Goal: Task Accomplishment & Management: Use online tool/utility

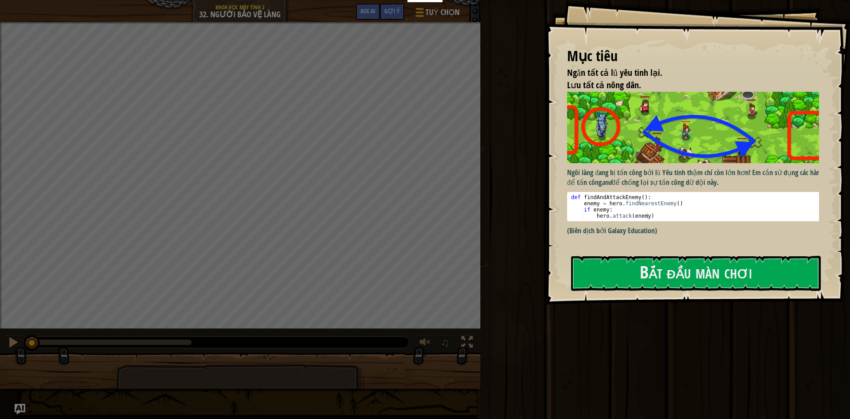
click at [677, 225] on p "(Biên dịch bởi Galaxy Education)" at bounding box center [696, 230] width 259 height 10
click at [680, 265] on button "Bắt đầu màn chơi" at bounding box center [696, 273] width 250 height 35
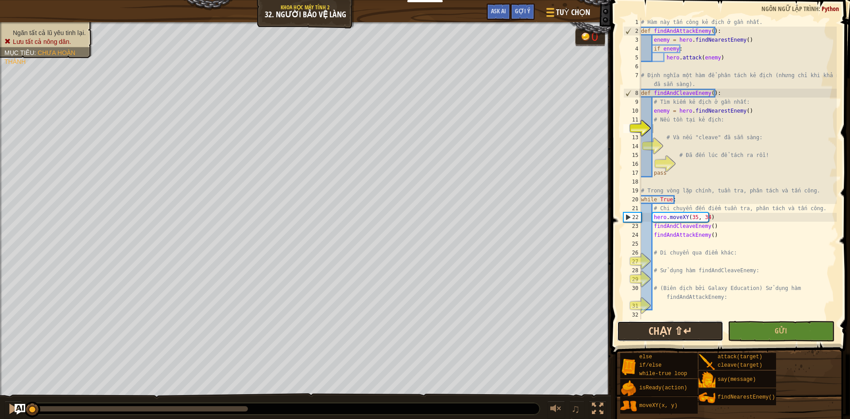
click at [712, 325] on button "Chạy ⇧↵" at bounding box center [670, 331] width 106 height 20
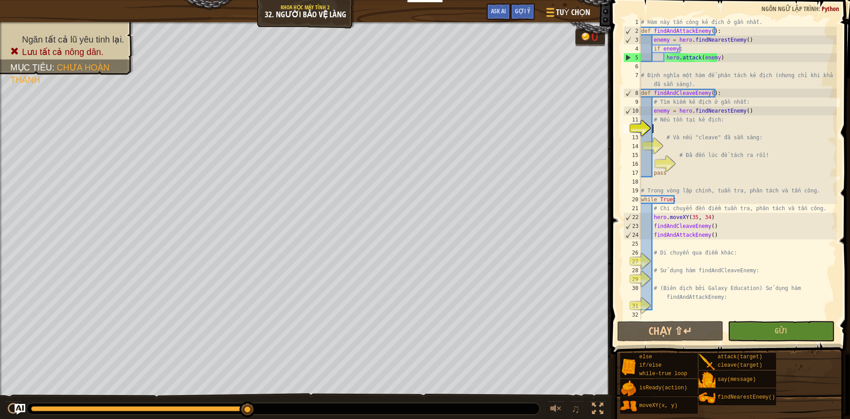
click at [702, 124] on div "# Hàm này tấn công kẻ địch ở gần nhất. def findAndAttackEnemy ( ) : enemy = her…" at bounding box center [739, 177] width 198 height 319
click at [713, 329] on button "Chạy ⇧↵" at bounding box center [670, 331] width 106 height 20
click at [679, 321] on button "Chạy ⇧↵" at bounding box center [670, 331] width 106 height 20
click at [684, 138] on div "# Hàm này tấn công kẻ địch ở gần nhất. def findAndAttackEnemy ( ) : enemy = her…" at bounding box center [739, 177] width 198 height 319
type textarea "# Và nếu "cleave" đã sẵn sàng:"
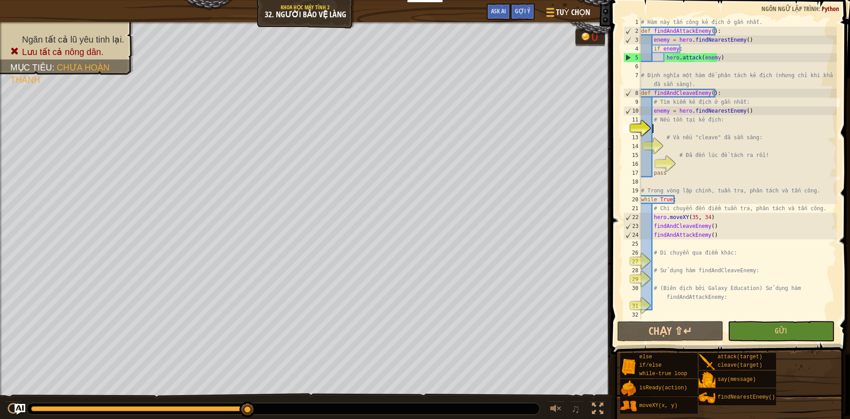
click at [656, 128] on div "# Hàm này tấn công kẻ địch ở gần nhất. def findAndAttackEnemy ( ) : enemy = her…" at bounding box center [739, 177] width 198 height 319
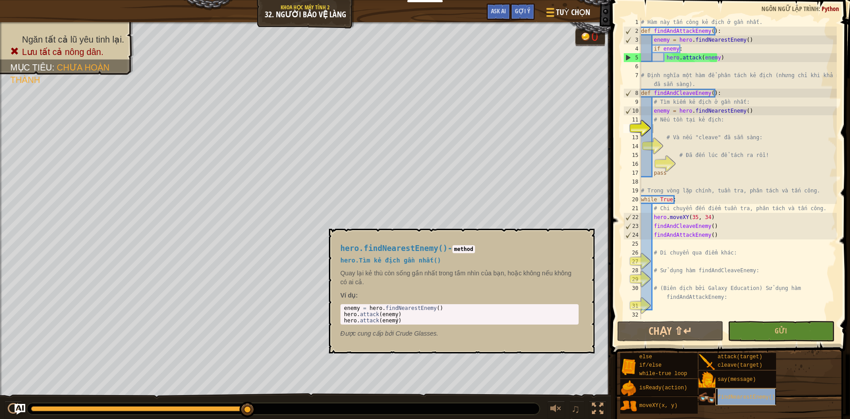
click at [744, 396] on span "findNearestEnemy()" at bounding box center [747, 397] width 58 height 6
click at [739, 382] on span "say(message)" at bounding box center [737, 379] width 38 height 6
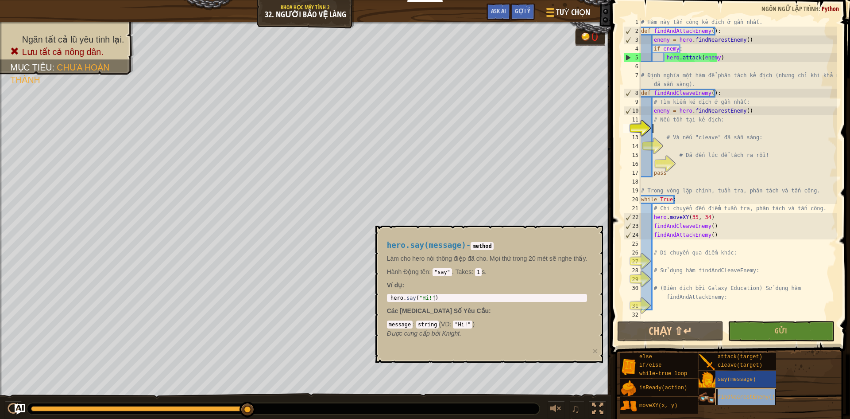
click at [757, 402] on div "findNearestEnemy()" at bounding box center [758, 396] width 85 height 17
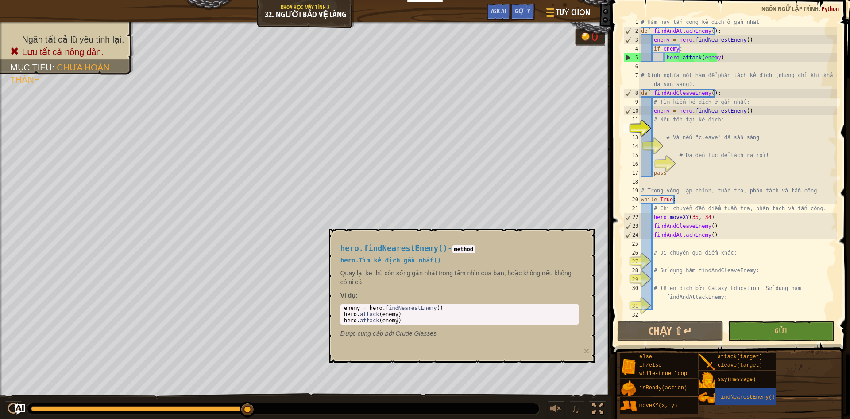
click at [741, 369] on div "else if/else while-true loop isReady(action) moveXY(x, y) attack(target) cleave…" at bounding box center [732, 383] width 224 height 62
click at [739, 365] on span "cleave(target)" at bounding box center [740, 365] width 45 height 6
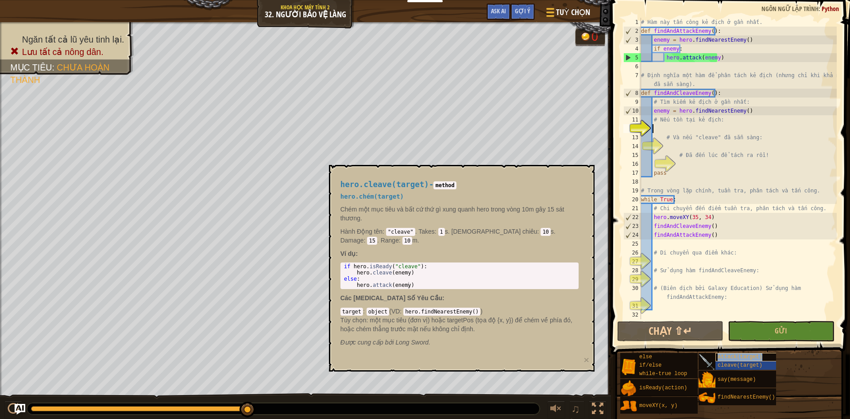
click at [738, 355] on span "attack(target)" at bounding box center [740, 356] width 45 height 6
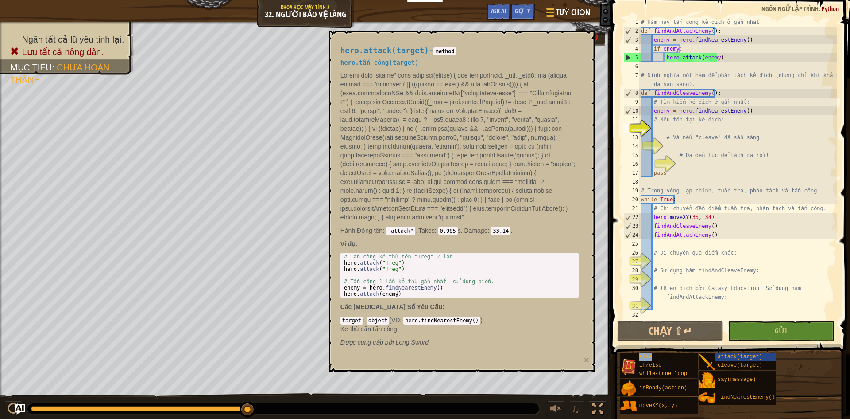
click at [672, 357] on div "else" at bounding box center [679, 357] width 85 height 8
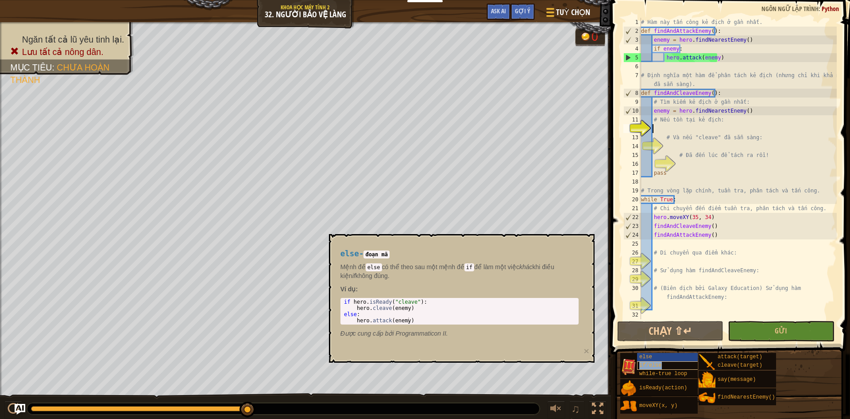
click at [679, 364] on div "if/else" at bounding box center [679, 365] width 85 height 8
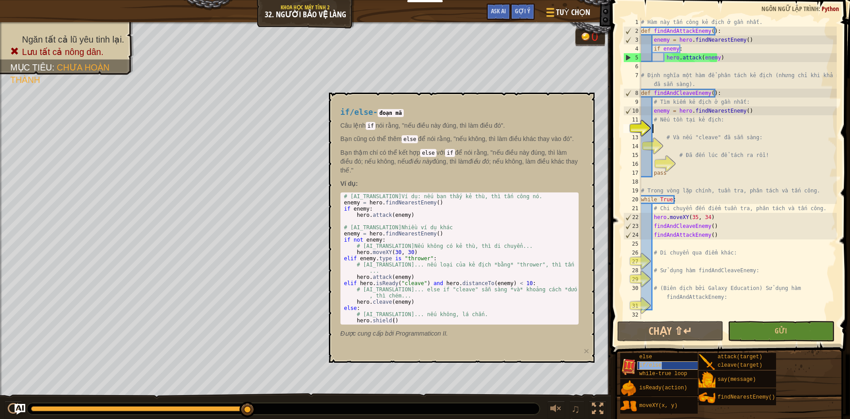
click at [685, 368] on div "if/else" at bounding box center [679, 365] width 85 height 8
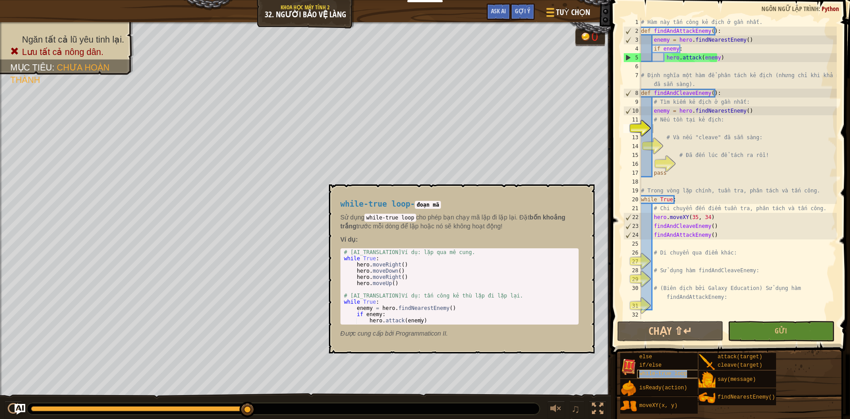
click at [691, 372] on div "while-true loop" at bounding box center [679, 373] width 85 height 8
click at [696, 385] on div "else if/else while-true loop isReady(action) moveXY(x, y) attack(target) cleave…" at bounding box center [732, 383] width 224 height 62
click at [684, 380] on div "isReady(action)" at bounding box center [679, 387] width 85 height 17
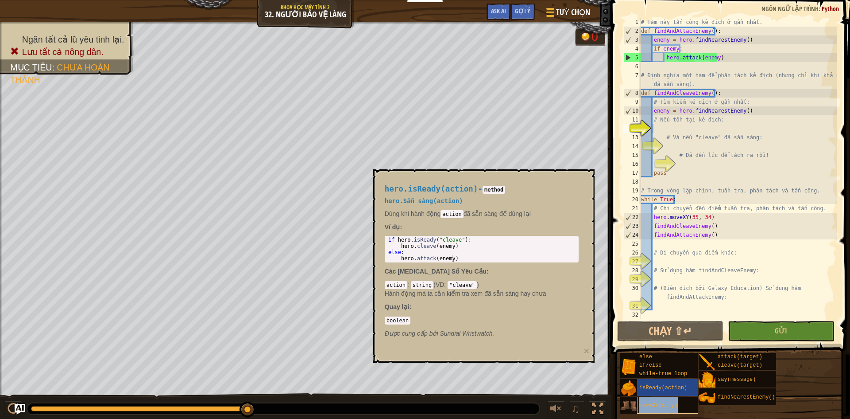
click at [661, 410] on div "moveXY(x, y)" at bounding box center [679, 404] width 85 height 17
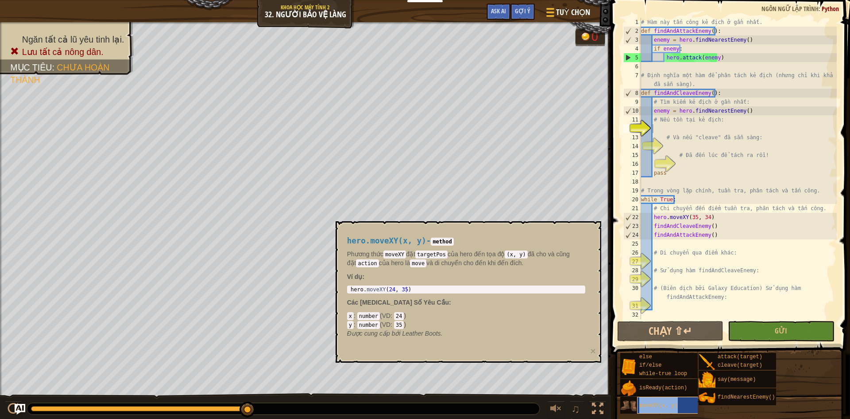
click at [652, 400] on div "moveXY(x, y)" at bounding box center [679, 404] width 85 height 17
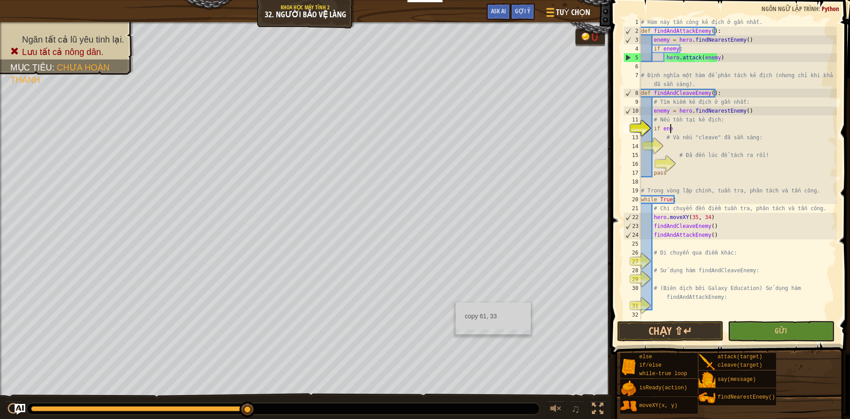
scroll to position [4, 2]
type textarea "if enemy"
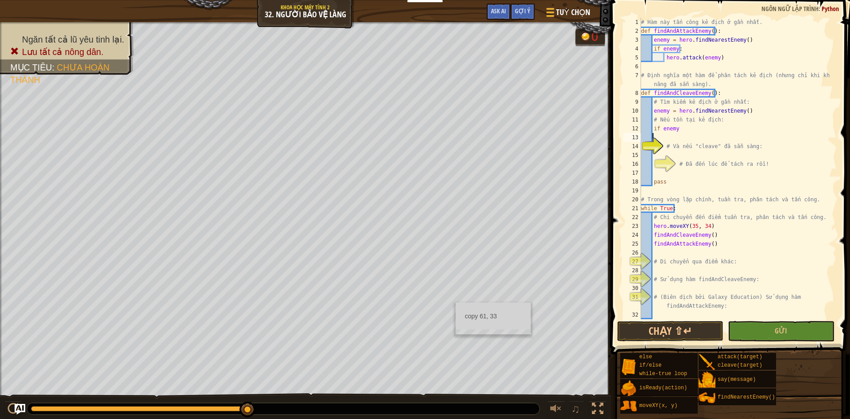
scroll to position [4, 0]
click at [677, 130] on div "# Hàm này tấn công kẻ địch ở gần nhất. def findAndAttackEnemy ( ) : enemy = her…" at bounding box center [735, 177] width 191 height 319
type textarea "if enemy:"
click at [698, 133] on div "# Hàm này tấn công kẻ địch ở gần nhất. def findAndAttackEnemy ( ) : enemy = her…" at bounding box center [735, 177] width 191 height 319
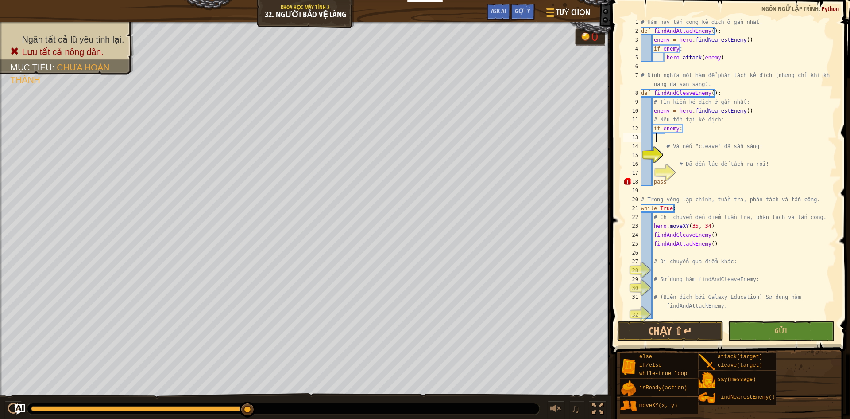
scroll to position [4, 0]
click at [664, 109] on div "# Hàm này tấn công kẻ địch ở gần nhất. def findAndAttackEnemy ( ) : enemy = her…" at bounding box center [735, 177] width 191 height 319
type textarea "enemy = hero.findNearestEnemy()"
click at [670, 141] on div "# Hàm này tấn công kẻ địch ở gần nhất. def findAndAttackEnemy ( ) : enemy = her…" at bounding box center [735, 177] width 191 height 319
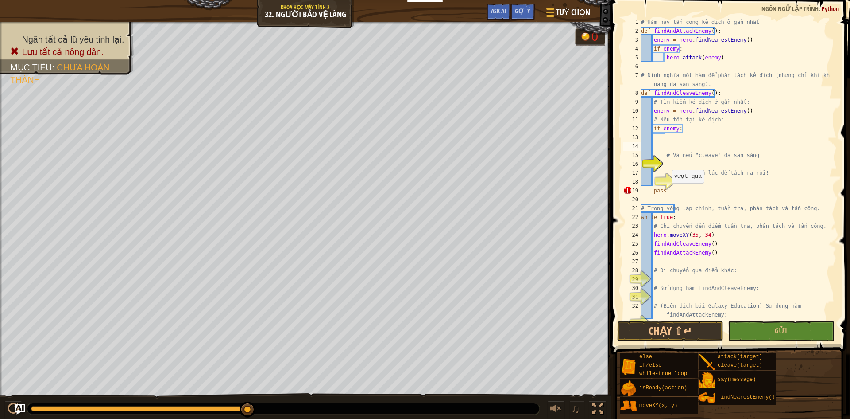
click at [667, 192] on div "# Hàm này tấn công kẻ địch ở gần nhất. def findAndAttackEnemy ( ) : enemy = her…" at bounding box center [735, 177] width 191 height 319
type textarea "p"
click at [664, 200] on div "# Hàm này tấn công kẻ địch ở gần nhất. def findAndAttackEnemy ( ) : enemy = her…" at bounding box center [735, 177] width 191 height 319
click at [648, 194] on div "# Hàm này tấn công kẻ địch ở gần nhất. def findAndAttackEnemy ( ) : enemy = her…" at bounding box center [735, 177] width 191 height 319
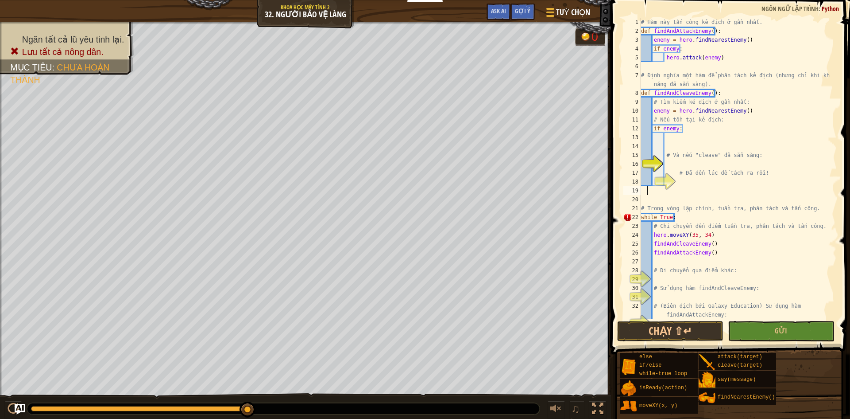
click at [651, 189] on div "# Hàm này tấn công kẻ địch ở gần nhất. def findAndAttackEnemy ( ) : enemy = her…" at bounding box center [735, 177] width 191 height 319
click at [657, 193] on div "# Hàm này tấn công kẻ địch ở gần nhất. def findAndAttackEnemy ( ) : enemy = her…" at bounding box center [735, 177] width 191 height 319
click at [663, 198] on div "# Hàm này tấn công kẻ địch ở gần nhất. def findAndAttackEnemy ( ) : enemy = her…" at bounding box center [735, 177] width 191 height 319
drag, startPoint x: 663, startPoint y: 198, endPoint x: 685, endPoint y: 221, distance: 31.7
click at [665, 199] on div "# Hàm này tấn công kẻ địch ở gần nhất. def findAndAttackEnemy ( ) : enemy = her…" at bounding box center [735, 177] width 191 height 319
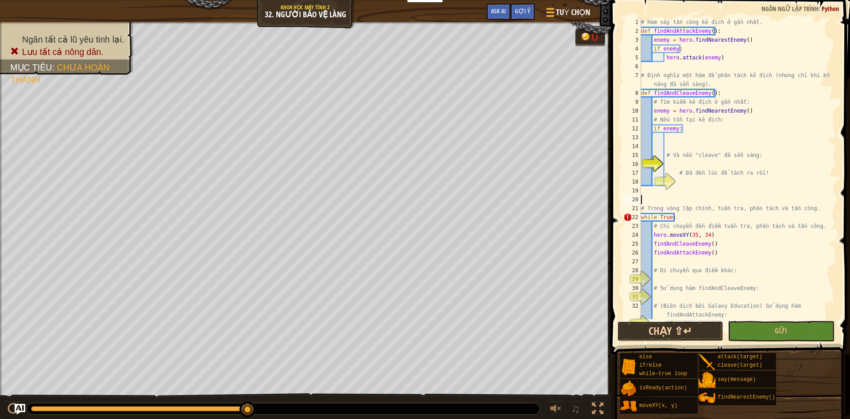
click at [700, 331] on button "Chạy ⇧↵" at bounding box center [670, 331] width 106 height 20
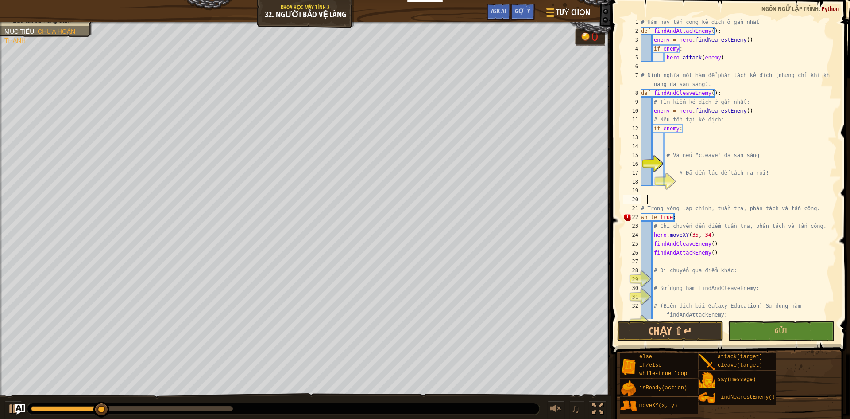
type textarea "c"
click at [707, 139] on div "# Hàm này tấn công kẻ địch ở gần nhất. def findAndAttackEnemy ( ) : enemy = her…" at bounding box center [735, 177] width 191 height 319
click at [675, 140] on div "# Hàm này tấn công kẻ địch ở gần nhất. def findAndAttackEnemy ( ) : enemy = her…" at bounding box center [735, 177] width 191 height 319
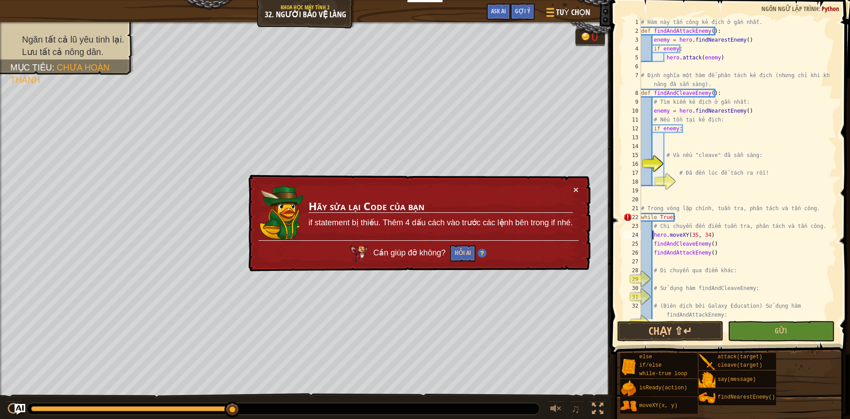
click at [652, 233] on div "# Hàm này tấn công kẻ địch ở gần nhất. def findAndAttackEnemy ( ) : enemy = her…" at bounding box center [735, 177] width 191 height 319
click at [652, 227] on div "# Hàm này tấn công kẻ địch ở gần nhất. def findAndAttackEnemy ( ) : enemy = her…" at bounding box center [735, 177] width 191 height 319
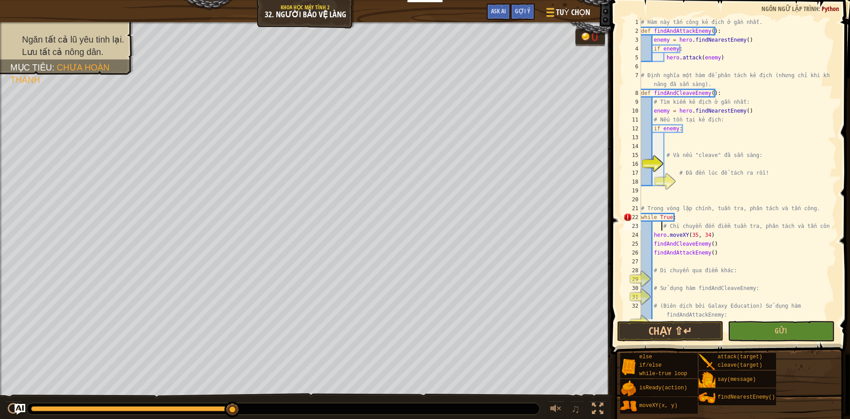
type textarea "# Chi chuyển đến điểm tuần tra, phân tách và tấn công."
click at [719, 164] on div "# Hàm này tấn công kẻ địch ở gần nhất. def findAndAttackEnemy ( ) : enemy = her…" at bounding box center [735, 177] width 191 height 319
click at [675, 166] on div "# Hàm này tấn công kẻ địch ở gần nhất. def findAndAttackEnemy ( ) : enemy = her…" at bounding box center [735, 177] width 191 height 319
click at [695, 258] on div "# Hàm này tấn công kẻ địch ở gần nhất. def findAndAttackEnemy ( ) : enemy = her…" at bounding box center [735, 177] width 191 height 319
drag, startPoint x: 678, startPoint y: 234, endPoint x: 671, endPoint y: 233, distance: 6.7
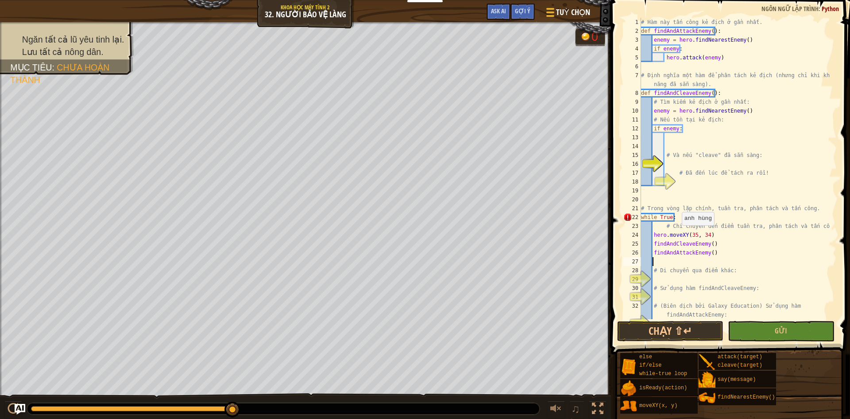
click at [677, 234] on div "# Hàm này tấn công kẻ địch ở gần nhất. def findAndAttackEnemy ( ) : enemy = her…" at bounding box center [735, 177] width 191 height 319
click at [669, 233] on div "# Hàm này tấn công kẻ địch ở gần nhất. def findAndAttackEnemy ( ) : enemy = her…" at bounding box center [735, 177] width 191 height 319
click at [667, 226] on div "# Hàm này tấn công kẻ địch ở gần nhất. def findAndAttackEnemy ( ) : enemy = her…" at bounding box center [735, 177] width 191 height 319
click at [709, 256] on div "# Hàm này tấn công kẻ địch ở gần nhất. def findAndAttackEnemy ( ) : enemy = her…" at bounding box center [735, 177] width 191 height 319
type textarea "findAndAttackEnemy()"
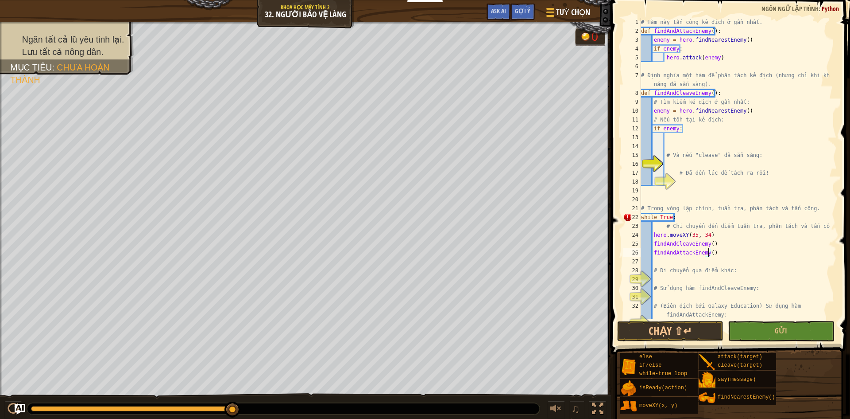
click at [714, 252] on div "# Hàm này tấn công kẻ địch ở gần nhất. def findAndAttackEnemy ( ) : enemy = her…" at bounding box center [735, 177] width 191 height 319
click at [688, 163] on div "# Hàm này tấn công kẻ địch ở gần nhất. def findAndAttackEnemy ( ) : enemy = her…" at bounding box center [735, 182] width 191 height 328
click at [692, 119] on div "# Hàm này tấn công kẻ địch ở gần nhất. def findAndAttackEnemy ( ) : enemy = her…" at bounding box center [735, 182] width 191 height 328
click at [675, 126] on div "# Hàm này tấn công kẻ địch ở gần nhất. def findAndAttackEnemy ( ) : enemy = her…" at bounding box center [735, 182] width 191 height 328
type textarea "if enemy:"
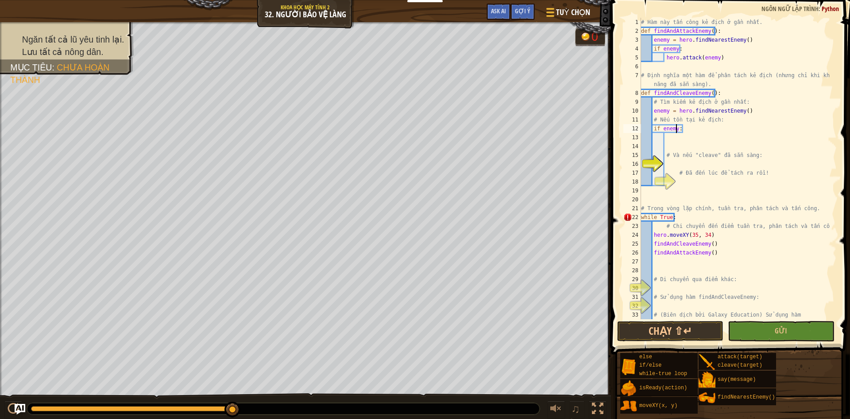
click at [687, 144] on div "# Hàm này tấn công kẻ địch ở gần nhất. def findAndAttackEnemy ( ) : enemy = her…" at bounding box center [735, 182] width 191 height 328
click at [666, 131] on div "# Hàm này tấn công kẻ địch ở gần nhất. def findAndAttackEnemy ( ) : enemy = her…" at bounding box center [735, 182] width 191 height 328
type textarea "if enemy:"
click at [663, 140] on div "# Hàm này tấn công kẻ địch ở gần nhất. def findAndAttackEnemy ( ) : enemy = her…" at bounding box center [735, 182] width 191 height 328
click at [671, 144] on div "# Hàm này tấn công kẻ địch ở gần nhất. def findAndAttackEnemy ( ) : enemy = her…" at bounding box center [735, 182] width 191 height 328
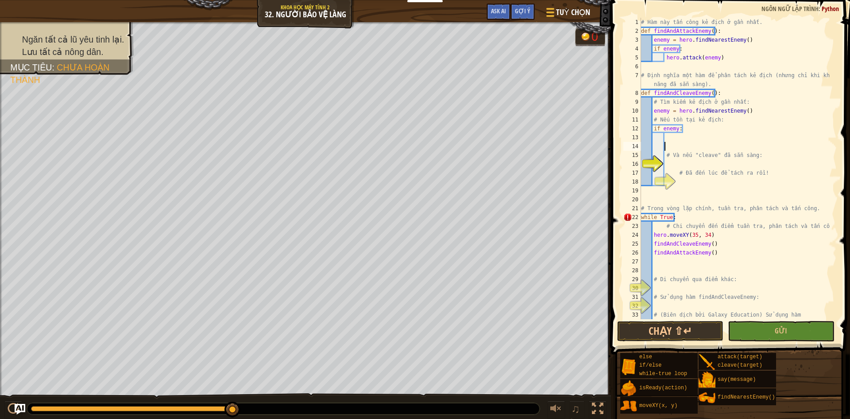
click at [673, 140] on div "# Hàm này tấn công kẻ địch ở gần nhất. def findAndAttackEnemy ( ) : enemy = her…" at bounding box center [735, 182] width 191 height 328
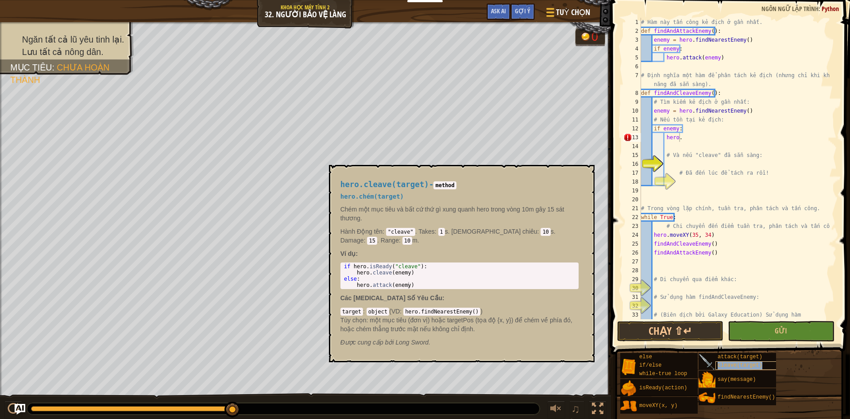
click at [720, 361] on div "cleave(target)" at bounding box center [758, 365] width 85 height 8
type textarea "h"
click at [708, 162] on div "# Hàm này tấn công kẻ địch ở gần nhất. def findAndAttackEnemy ( ) : enemy = her…" at bounding box center [735, 182] width 191 height 328
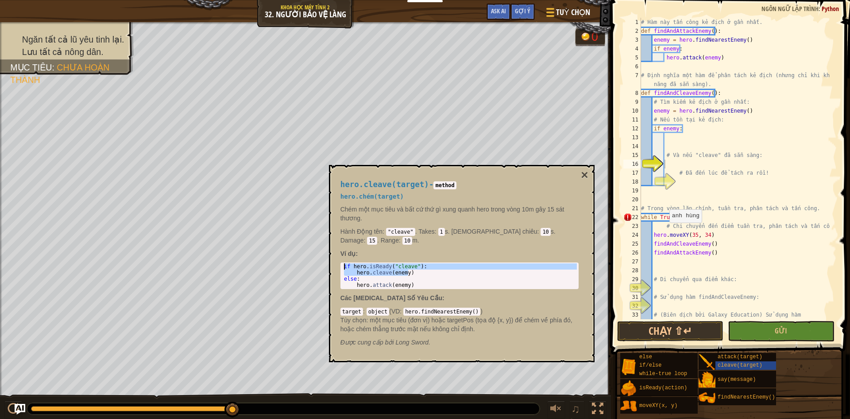
drag, startPoint x: 412, startPoint y: 262, endPoint x: 344, endPoint y: 254, distance: 68.7
click at [344, 263] on div "if hero . isReady ( "cleave" ) : hero . cleave ( enemy ) else : hero . attack (…" at bounding box center [459, 281] width 235 height 37
type textarea "if hero.isReady("cleave"): hero.cleave(enemy)"
paste textarea "hero.cleave(enemy)"
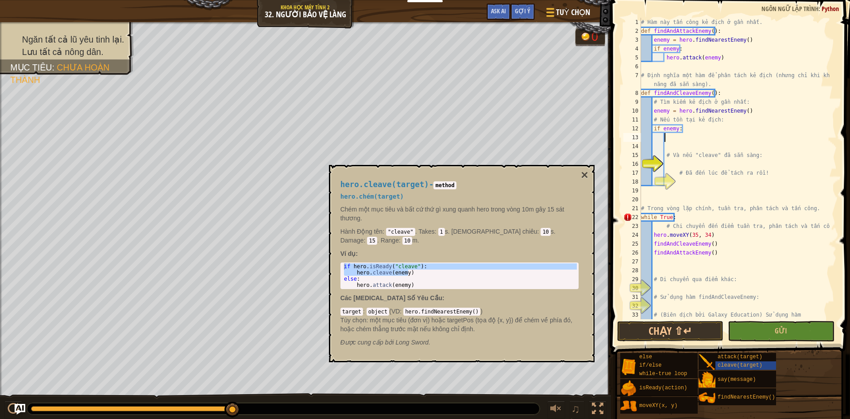
type textarea "hero.cleave(enemy)"
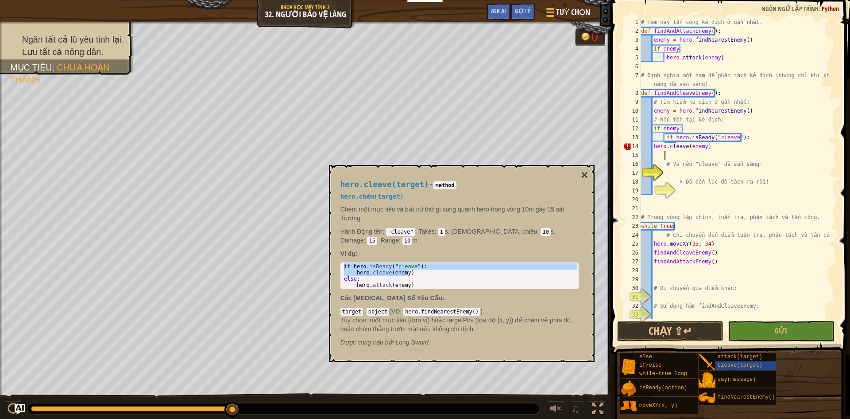
click at [777, 156] on div "# Hàm này tấn công kẻ địch ở gần nhất. def findAndAttackEnemy ( ) : enemy = her…" at bounding box center [735, 182] width 191 height 328
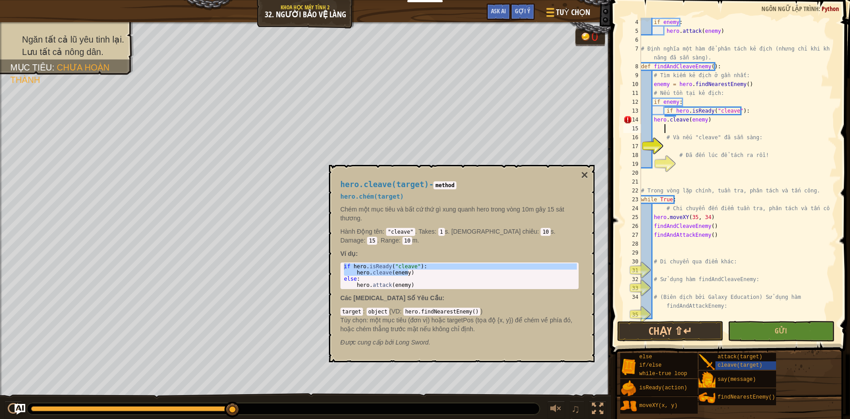
scroll to position [27, 0]
click at [673, 146] on div "if enemy : hero . attack ( enemy ) # Định nghĩa một hàm để phân tách kẻ địch (n…" at bounding box center [735, 177] width 191 height 319
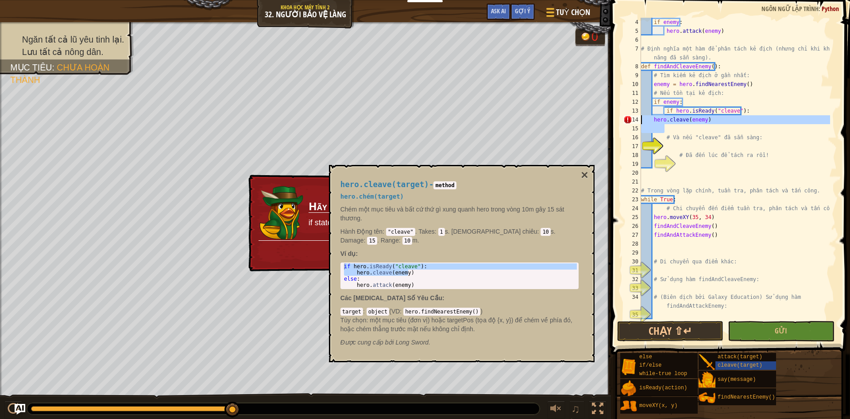
drag, startPoint x: 711, startPoint y: 125, endPoint x: 640, endPoint y: 120, distance: 71.0
click at [640, 120] on div "4 5 6 7 8 9 10 11 12 13 14 15 16 17 18 19 20 21 22 23 24 25 26 27 28 29 30 31 3…" at bounding box center [729, 168] width 215 height 301
type textarea "hero.cleave(enemy)"
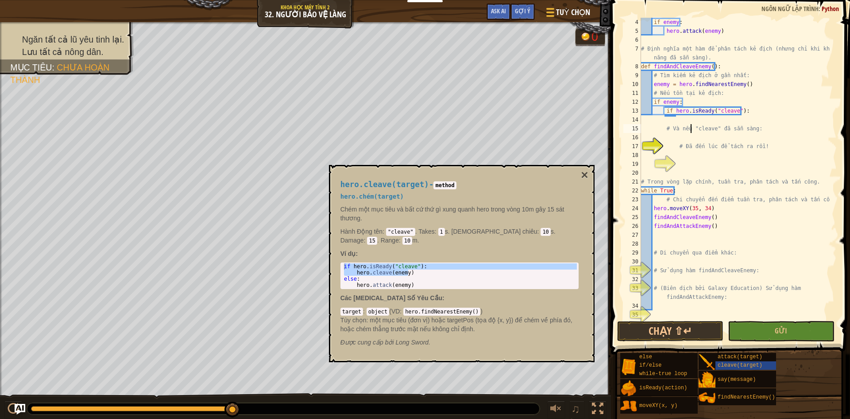
click at [692, 124] on div "if enemy : hero . attack ( enemy ) # Định nghĩa một hàm để phân tách kẻ địch (n…" at bounding box center [735, 177] width 191 height 319
type textarea "# Và nếu "cleave" đã sẵn sàng:"
click at [693, 117] on div "if enemy : hero . attack ( enemy ) # Định nghĩa một hàm để phân tách kẻ địch (n…" at bounding box center [735, 177] width 191 height 319
type textarea "her"
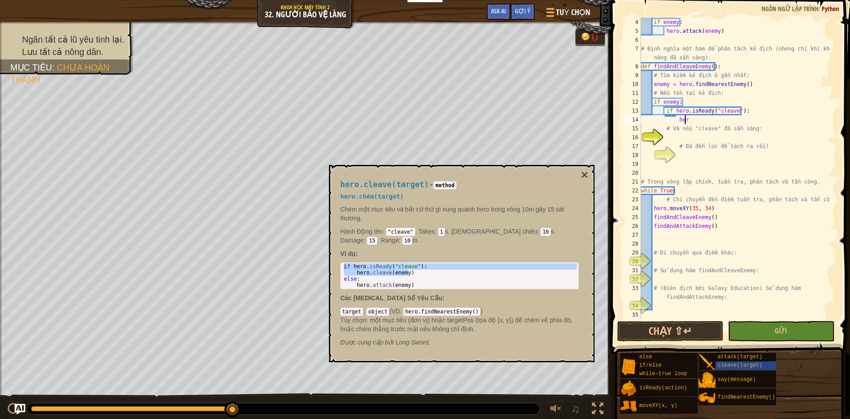
click at [730, 157] on div "if enemy : hero . attack ( enemy ) # Định nghĩa một hàm để phân tách kẻ địch (n…" at bounding box center [735, 177] width 191 height 319
click at [693, 121] on div "if enemy : hero . attack ( enemy ) # Định nghĩa một hàm để phân tách kẻ địch (n…" at bounding box center [735, 177] width 191 height 319
click at [711, 124] on div "if enemy : hero . attack ( enemy ) # Định nghĩa một hàm để phân tách kẻ địch (n…" at bounding box center [735, 177] width 191 height 319
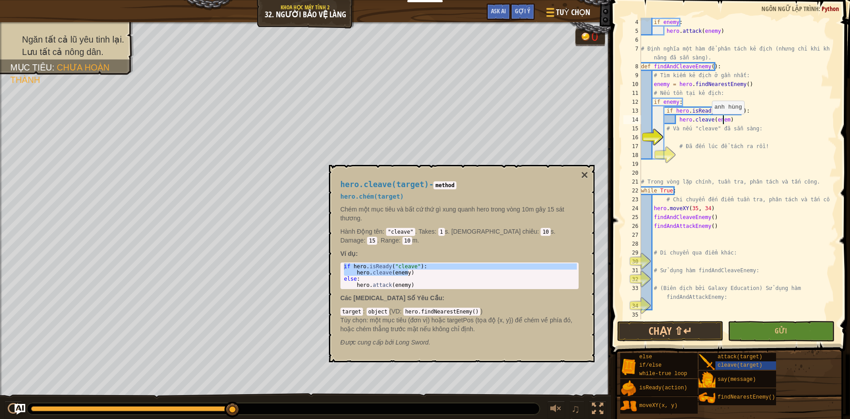
scroll to position [4, 7]
type textarea "hero.cleave(enemy)"
click at [698, 325] on button "Chạy ⇧↵" at bounding box center [670, 331] width 106 height 20
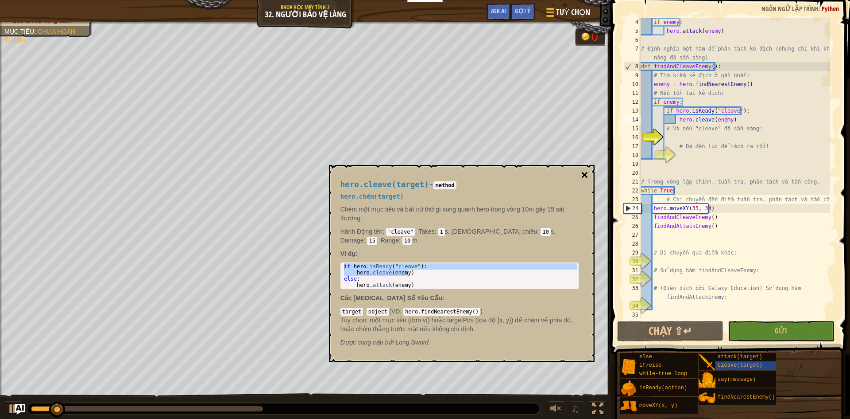
click at [583, 177] on button "×" at bounding box center [584, 175] width 7 height 12
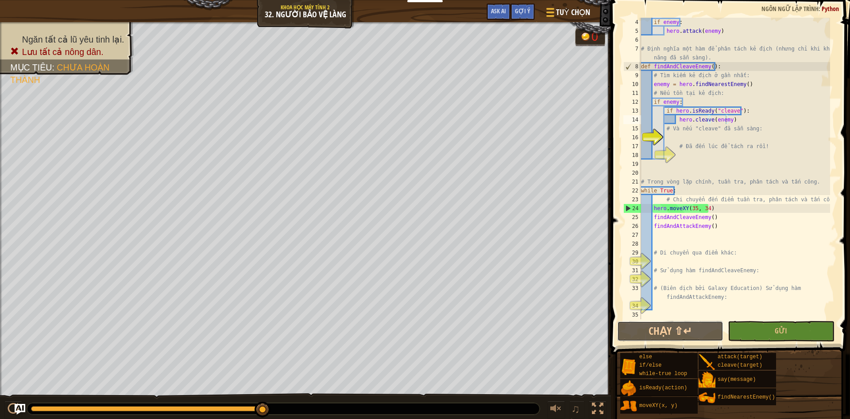
click at [662, 342] on div "hero.cleave(enemy) 4 5 6 7 8 9 10 11 12 13 14 15 16 17 18 19 20 21 22 23 24 25 …" at bounding box center [730, 194] width 242 height 380
click at [649, 316] on div "if enemy : hero . attack ( enemy ) # Định nghĩa một hàm để phân tách kẻ địch (n…" at bounding box center [735, 177] width 191 height 319
click at [630, 341] on button "Chạy ⇧↵" at bounding box center [670, 331] width 106 height 20
click at [722, 297] on div "if enemy : hero . attack ( enemy ) # Định nghĩa một hàm để phân tách kẻ địch (n…" at bounding box center [735, 177] width 191 height 319
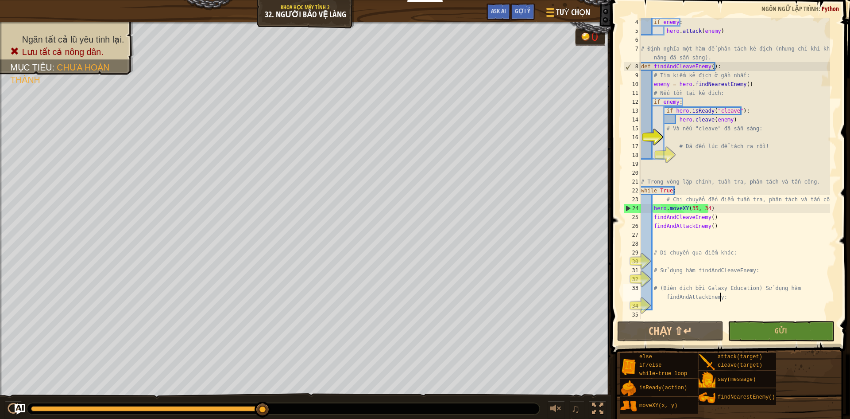
click at [722, 298] on div "if enemy : hero . attack ( enemy ) # Định nghĩa một hàm để phân tách kẻ địch (n…" at bounding box center [735, 177] width 191 height 319
click at [730, 120] on div "if enemy : hero . attack ( enemy ) # Định nghĩa một hàm để phân tách kẻ địch (n…" at bounding box center [735, 177] width 191 height 319
type textarea "hero.cleave(enemy)"
click at [673, 234] on div "if enemy : hero . attack ( enemy ) # Định nghĩa một hàm để phân tách kẻ địch (n…" at bounding box center [735, 177] width 191 height 319
click at [478, 328] on div "copy 60, 31" at bounding box center [483, 326] width 74 height 18
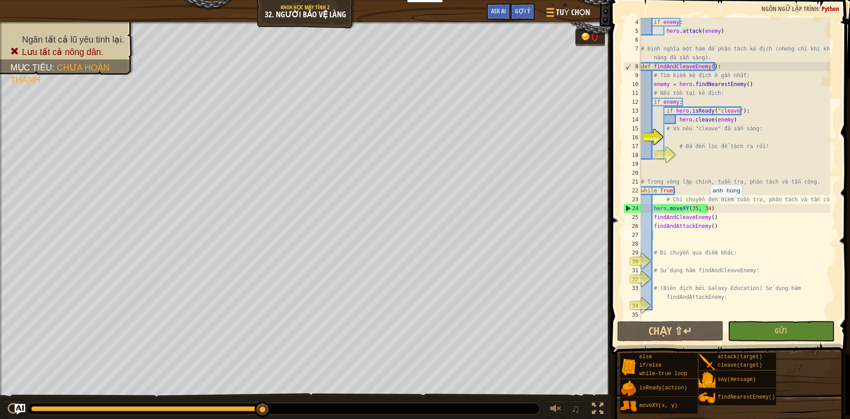
click at [706, 206] on div "if enemy : hero . attack ( enemy ) # Định nghĩa một hàm để phân tách kẻ địch (n…" at bounding box center [735, 177] width 191 height 319
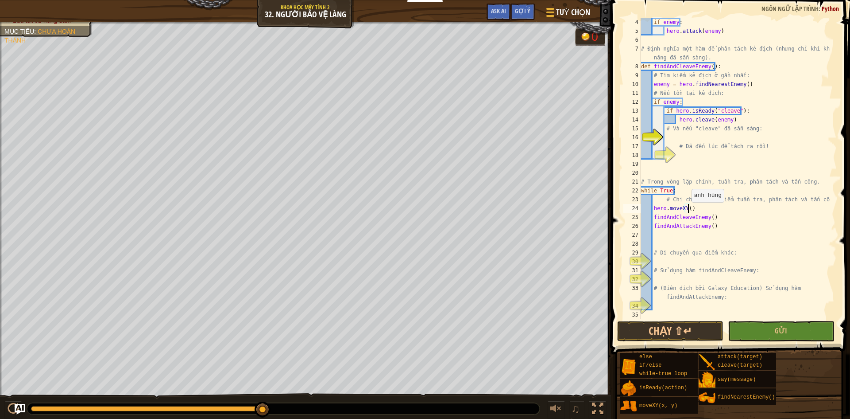
paste textarea "60, 31"
click at [788, 334] on button "Gửi" at bounding box center [781, 331] width 106 height 20
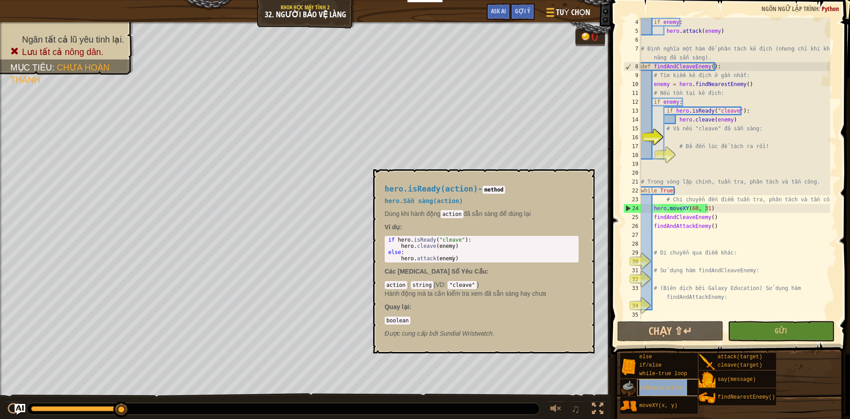
click at [684, 379] on div "isReady(action)" at bounding box center [679, 387] width 85 height 17
click at [723, 365] on span "cleave(target)" at bounding box center [740, 365] width 45 height 6
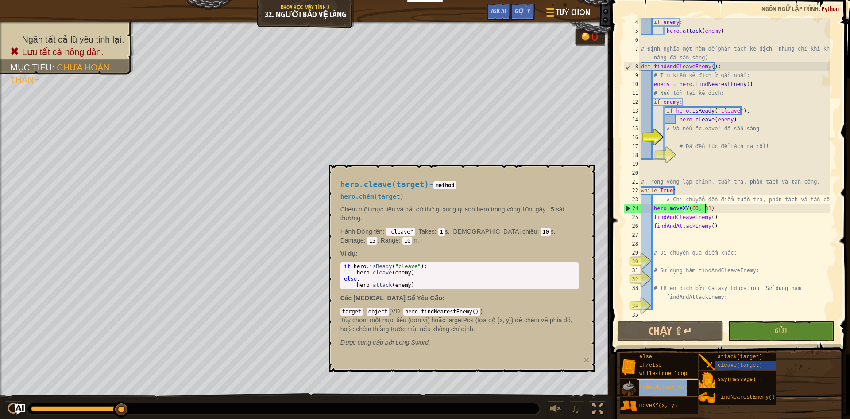
click at [674, 386] on span "isReady(action)" at bounding box center [664, 387] width 48 height 6
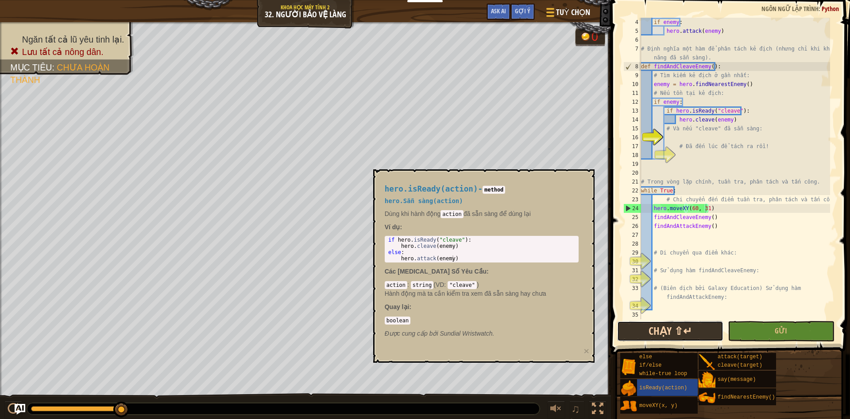
click at [685, 330] on button "Chạy ⇧↵" at bounding box center [670, 331] width 106 height 20
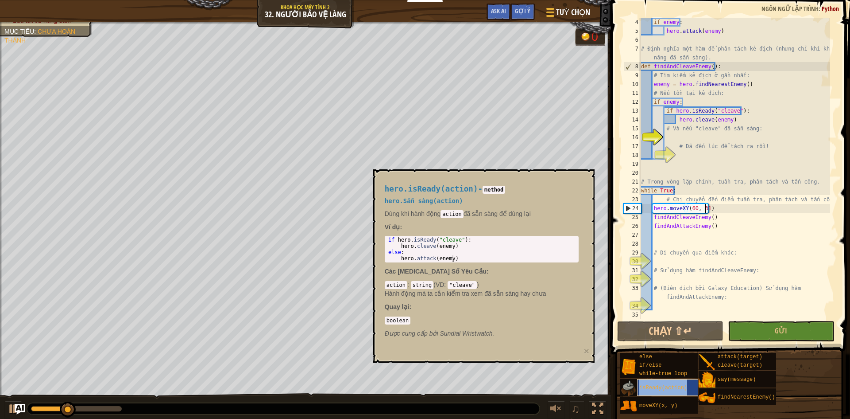
click at [662, 380] on div "isReady(action)" at bounding box center [679, 387] width 85 height 17
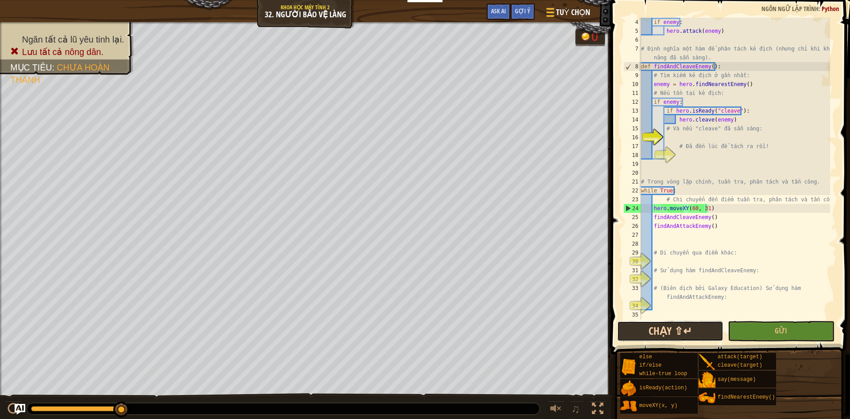
click at [643, 332] on button "Chạy ⇧↵" at bounding box center [670, 331] width 106 height 20
click at [716, 91] on div "if enemy : hero . attack ( enemy ) # Định nghĩa một hàm để phân tách kẻ địch (n…" at bounding box center [735, 177] width 191 height 319
type textarea "#"
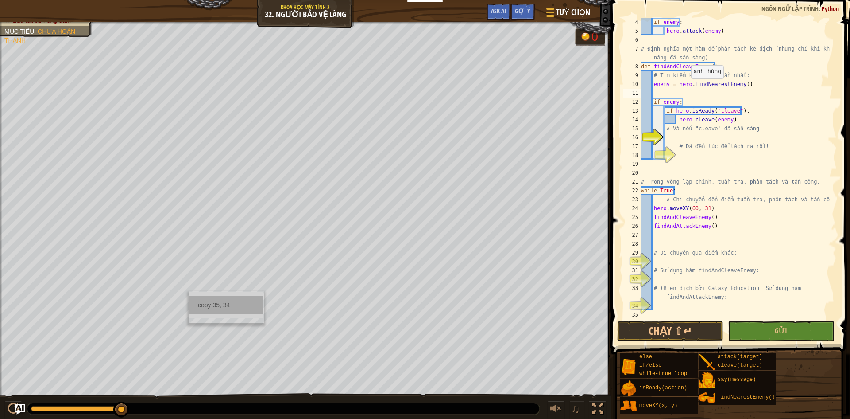
click at [202, 307] on div "copy 35, 34" at bounding box center [226, 305] width 74 height 18
click at [667, 92] on div "if enemy : hero . attack ( enemy ) # Định nghĩa một hàm để phân tách kẻ địch (n…" at bounding box center [735, 177] width 191 height 319
click at [653, 85] on div "if enemy : hero . attack ( enemy ) # Định nghĩa một hàm để phân tách kẻ địch (n…" at bounding box center [735, 177] width 191 height 319
type textarea "enemy = hero.findNearestEnemy()"
click at [657, 93] on div "if enemy : hero . attack ( enemy ) # Định nghĩa một hàm để phân tách kẻ địch (n…" at bounding box center [735, 177] width 191 height 319
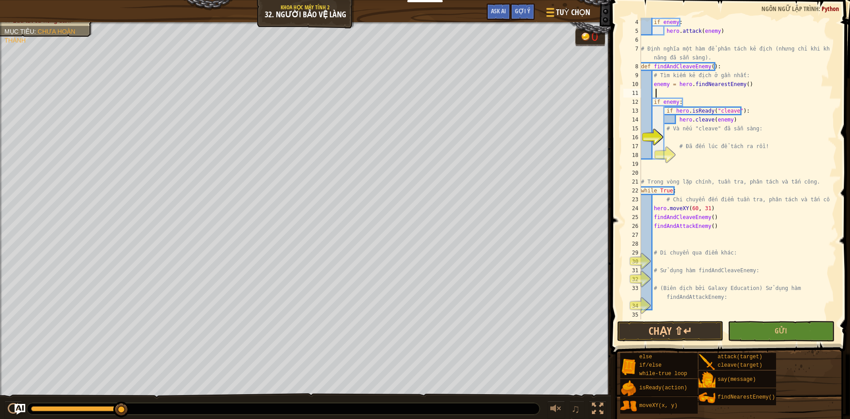
click at [656, 92] on div "if enemy : hero . attack ( enemy ) # Định nghĩa một hàm để phân tách kẻ địch (n…" at bounding box center [735, 177] width 191 height 319
click at [654, 91] on div "if enemy : hero . attack ( enemy ) # Định nghĩa một hàm để phân tách kẻ địch (n…" at bounding box center [735, 177] width 191 height 319
click at [654, 91] on div "if enemy : hero . attack ( enemy ) # Định nghĩa một hàm để phân tách kẻ địch (n…" at bounding box center [735, 168] width 191 height 301
type textarea "her"
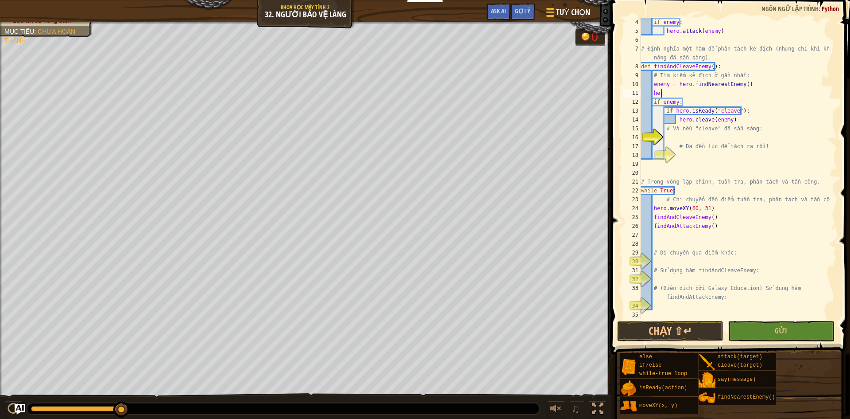
scroll to position [4, 1]
click at [741, 265] on div "if enemy : hero . attack ( enemy ) # Định nghĩa một hàm để phân tách kẻ địch (n…" at bounding box center [735, 177] width 191 height 319
click at [649, 328] on button "Chạy ⇧↵" at bounding box center [670, 331] width 106 height 20
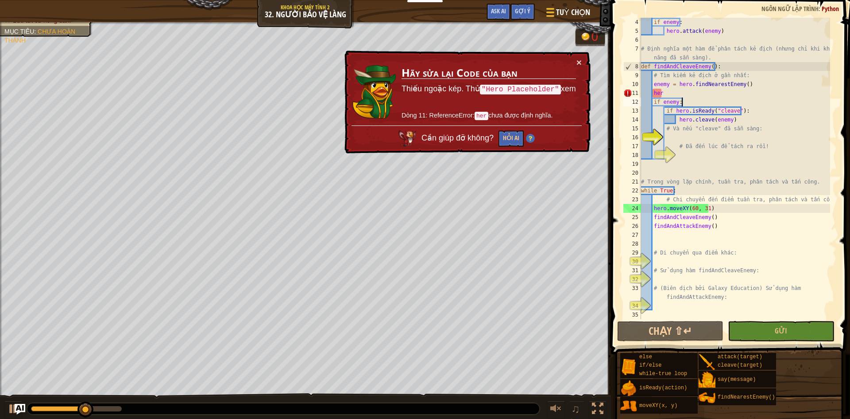
click at [692, 98] on div "if enemy : hero . attack ( enemy ) # Định nghĩa một hàm để phân tách kẻ địch (n…" at bounding box center [735, 177] width 191 height 319
click at [688, 93] on div "if enemy : hero . attack ( enemy ) # Định nghĩa một hàm để phân tách kẻ địch (n…" at bounding box center [735, 177] width 191 height 319
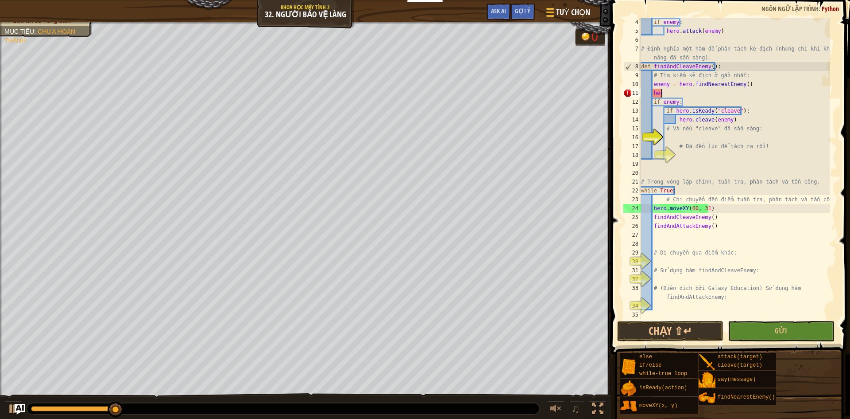
type textarea "h"
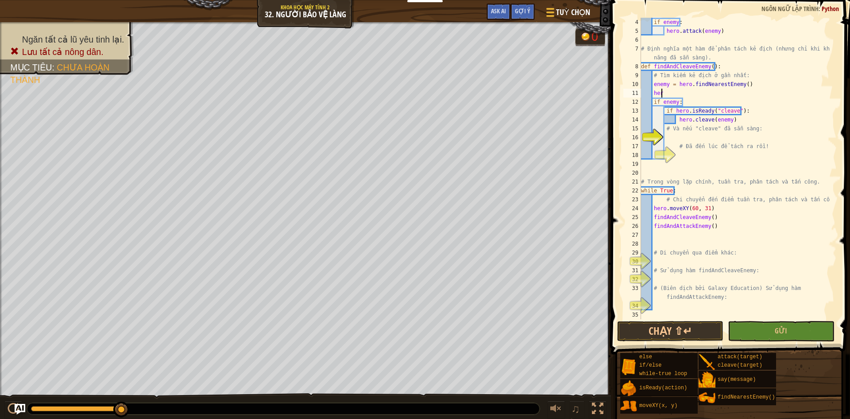
type textarea "hero"
click at [722, 257] on div "if enemy : hero . attack ( enemy ) # Định nghĩa một hàm để phân tách kẻ địch (n…" at bounding box center [735, 177] width 191 height 319
click at [724, 259] on div "if enemy : hero . attack ( enemy ) # Định nghĩa một hàm để phân tách kẻ địch (n…" at bounding box center [735, 177] width 191 height 319
click at [706, 340] on button "Chạy ⇧↵" at bounding box center [670, 331] width 106 height 20
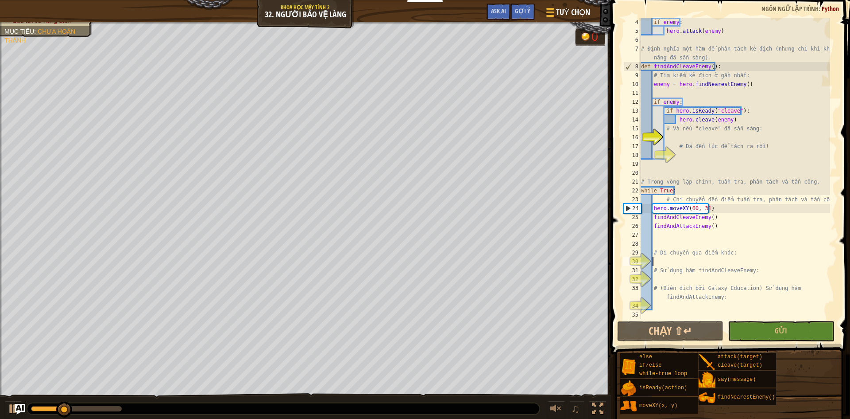
click at [695, 264] on div "if enemy : hero . attack ( enemy ) # Định nghĩa một hàm để phân tách kẻ địch (n…" at bounding box center [735, 177] width 191 height 319
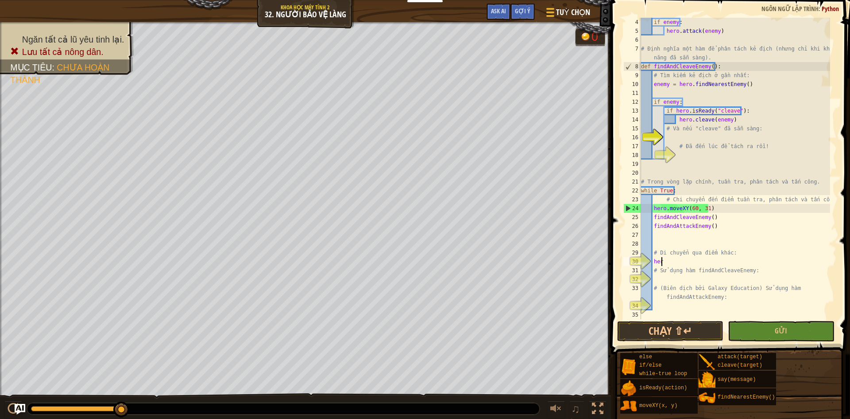
scroll to position [4, 1]
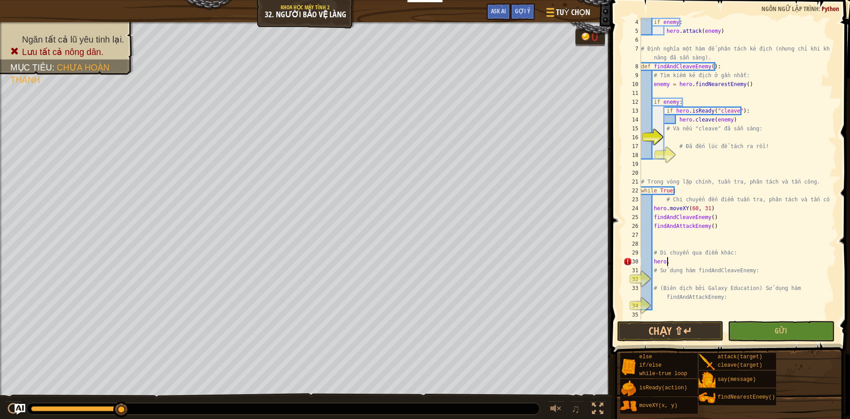
click at [706, 213] on div "if enemy : hero . attack ( enemy ) # Định nghĩa một hàm để phân tách kẻ địch (n…" at bounding box center [735, 177] width 191 height 319
click at [704, 210] on div "if enemy : hero . attack ( enemy ) # Định nghĩa một hàm để phân tách kẻ địch (n…" at bounding box center [735, 177] width 191 height 319
paste textarea "35, 34"
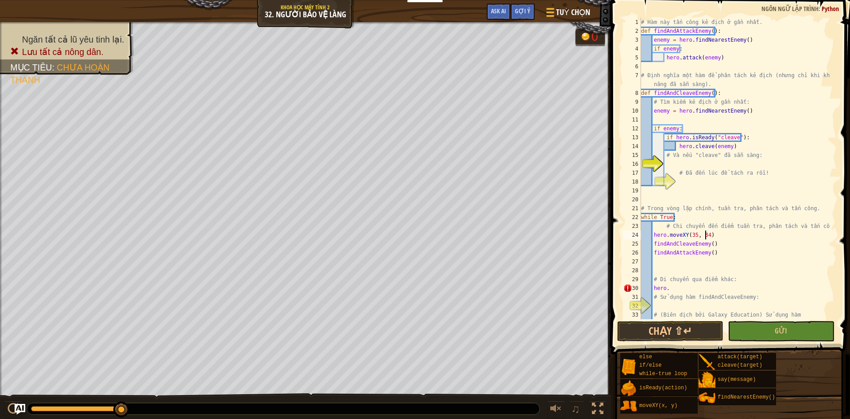
scroll to position [27, 0]
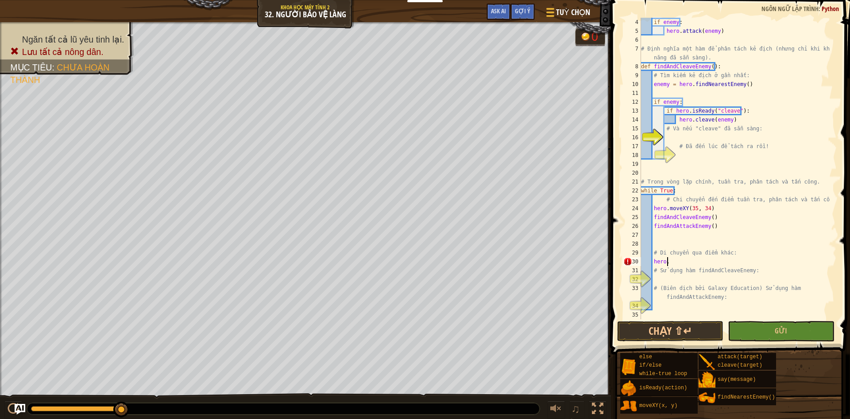
click at [680, 259] on div "if enemy : hero . attack ( enemy ) # Định nghĩa một hàm để phân tách kẻ địch (n…" at bounding box center [735, 177] width 191 height 319
type textarea "h"
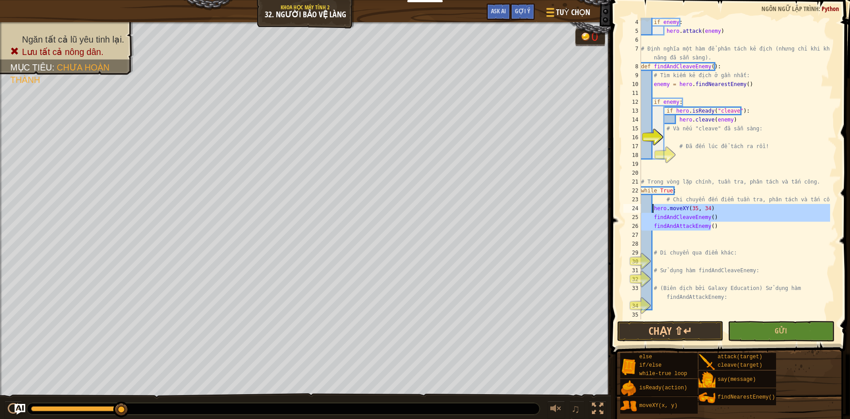
drag, startPoint x: 711, startPoint y: 223, endPoint x: 653, endPoint y: 207, distance: 60.2
click at [653, 207] on div "if enemy : hero . attack ( enemy ) # Định nghĩa một hàm để phân tách kẻ địch (n…" at bounding box center [735, 177] width 191 height 319
type textarea "hero.moveXY(35, 34) findAndCleaveEnemy()"
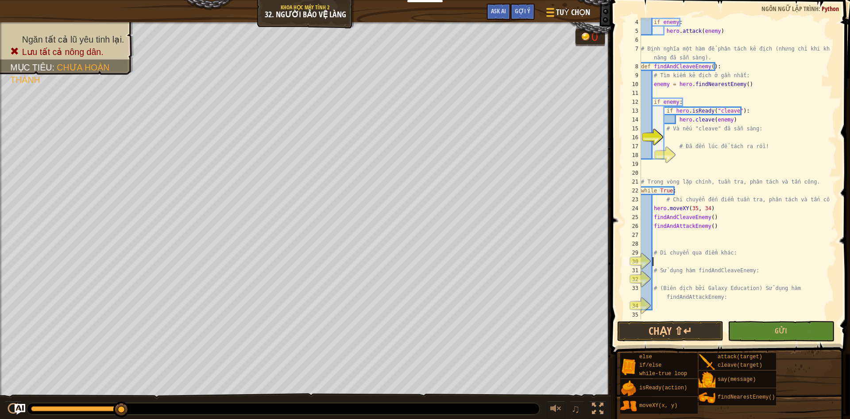
click at [654, 264] on div "if enemy : hero . attack ( enemy ) # Định nghĩa một hàm để phân tách kẻ địch (n…" at bounding box center [735, 177] width 191 height 319
paste textarea "findAndAttackEnemy()"
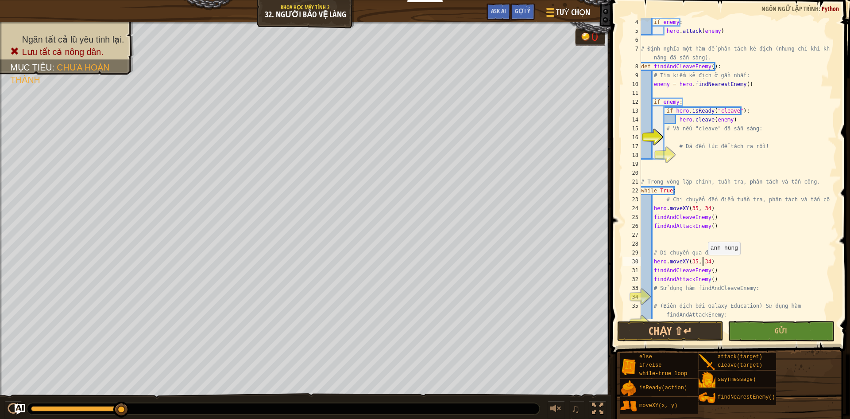
click at [704, 264] on div "if enemy : hero . attack ( enemy ) # Định nghĩa một hàm để phân tách kẻ địch (n…" at bounding box center [735, 177] width 191 height 319
click at [706, 265] on div "if enemy : hero . attack ( enemy ) # Định nghĩa một hàm để phân tách kẻ địch (n…" at bounding box center [735, 177] width 191 height 319
click at [451, 319] on div "copy 60, 31" at bounding box center [481, 327] width 74 height 18
paste textarea "60, 31"
type textarea "hero.moveXY(60, 31)"
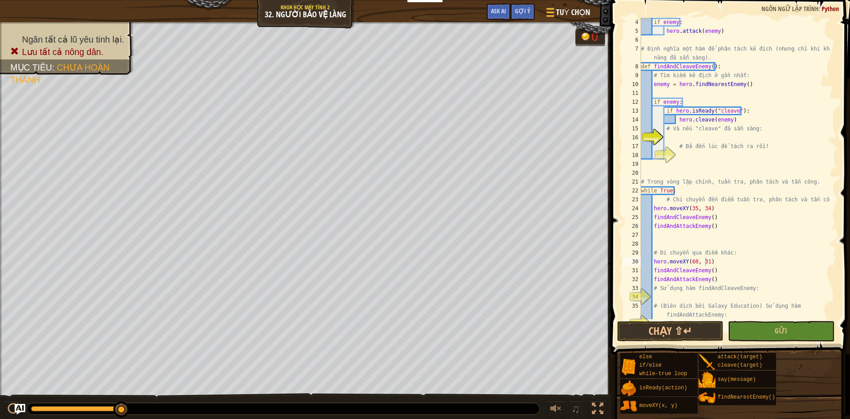
click at [765, 320] on span at bounding box center [732, 164] width 246 height 380
click at [698, 325] on button "Chạy ⇧↵" at bounding box center [670, 331] width 106 height 20
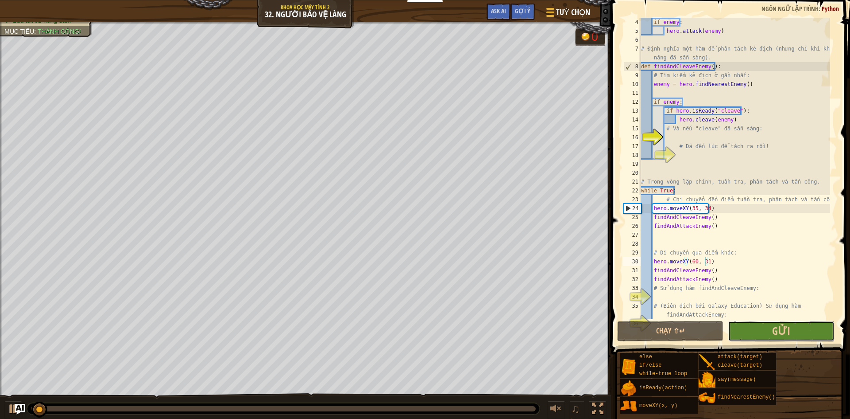
click at [762, 336] on button "Gửi" at bounding box center [781, 331] width 106 height 20
